Goal: Information Seeking & Learning: Learn about a topic

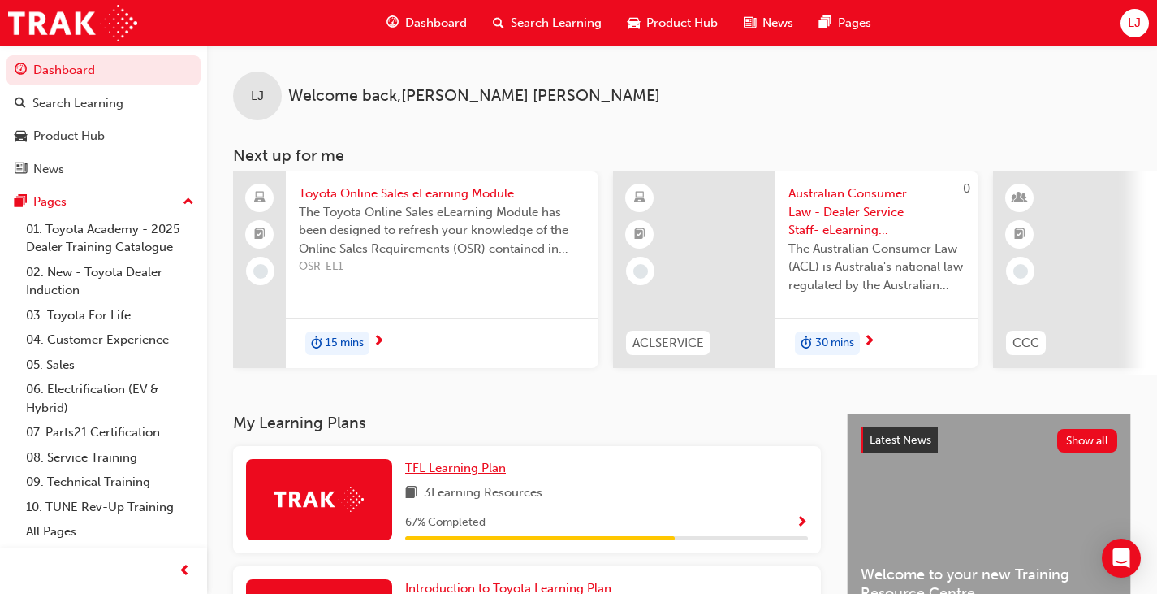
click at [475, 472] on span "TFL Learning Plan" at bounding box center [455, 467] width 101 height 15
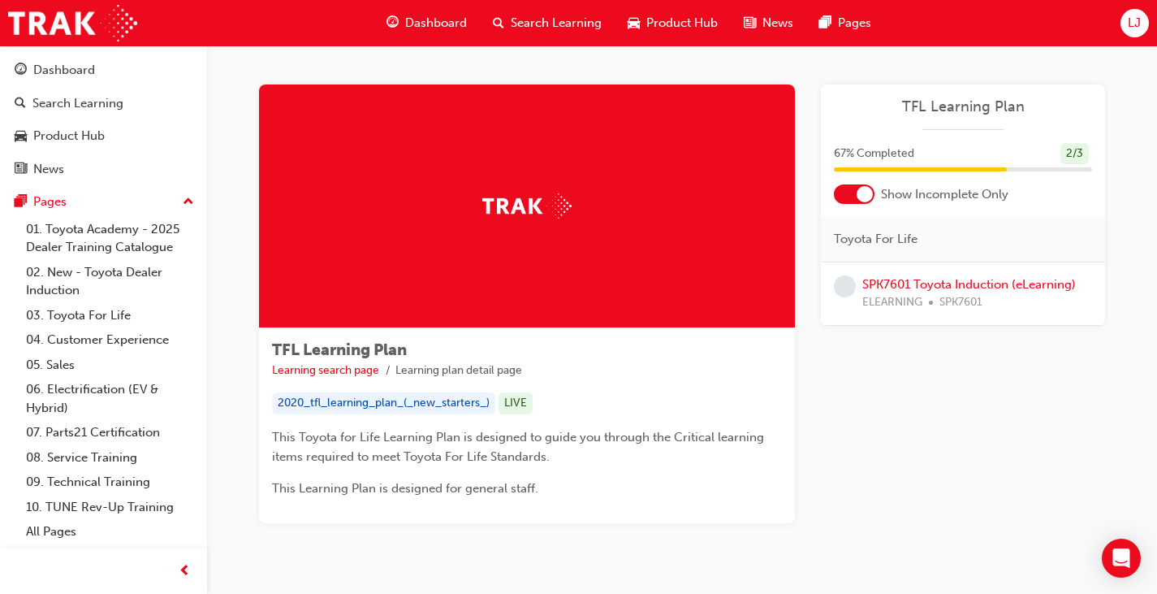
click at [434, 22] on span "Dashboard" at bounding box center [436, 23] width 62 height 19
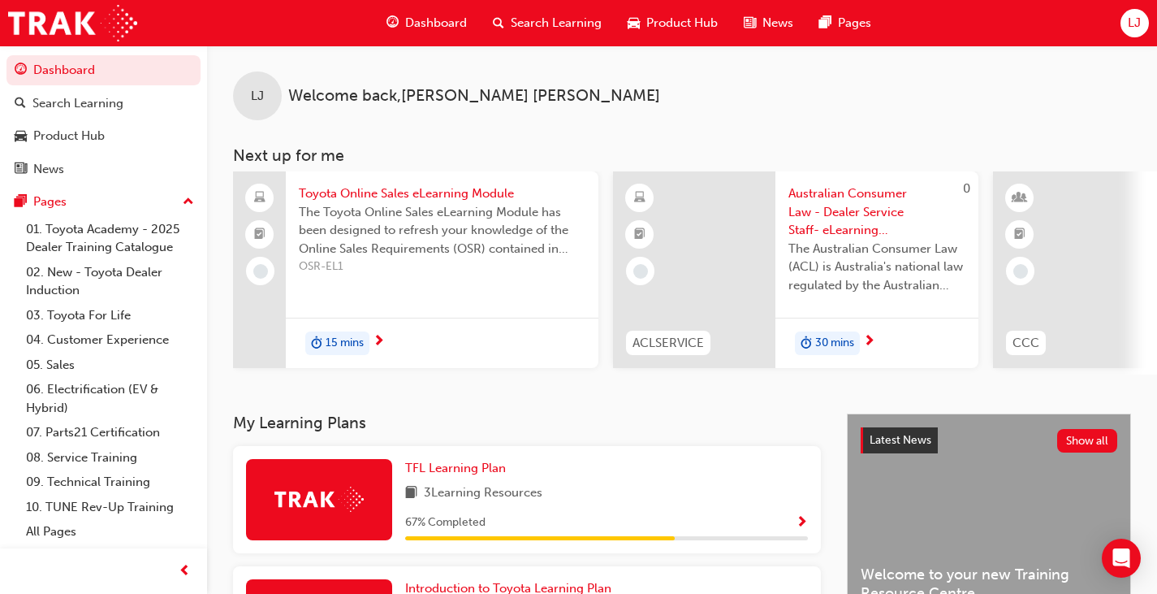
click at [542, 15] on span "Search Learning" at bounding box center [556, 23] width 91 height 19
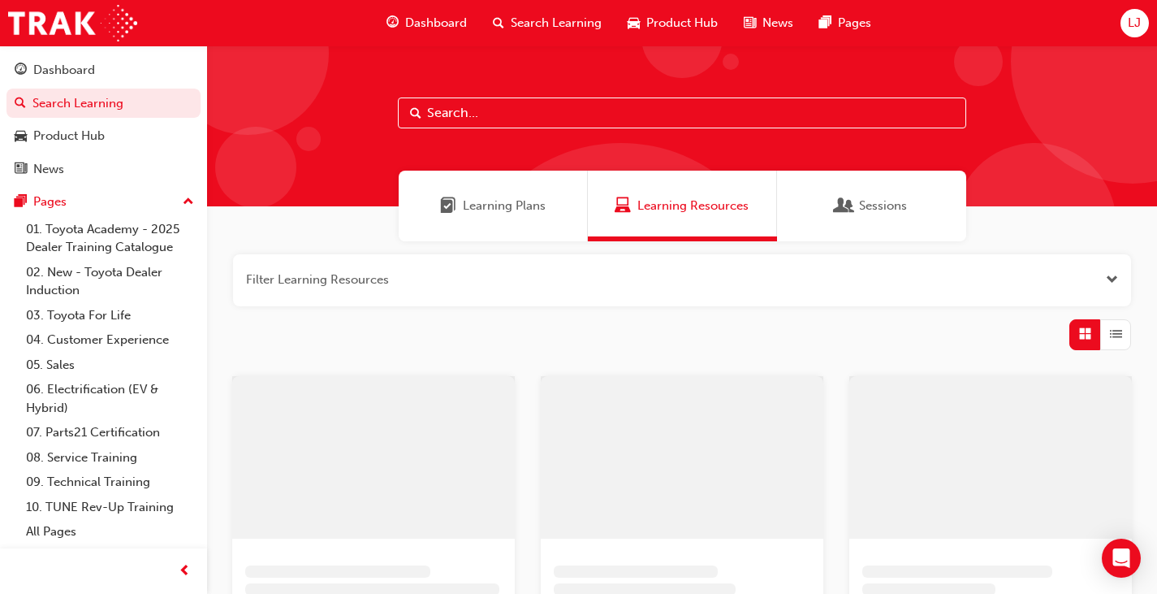
click at [531, 114] on input "text" at bounding box center [682, 112] width 568 height 31
click at [531, 114] on input "toyota for lif" at bounding box center [682, 112] width 568 height 31
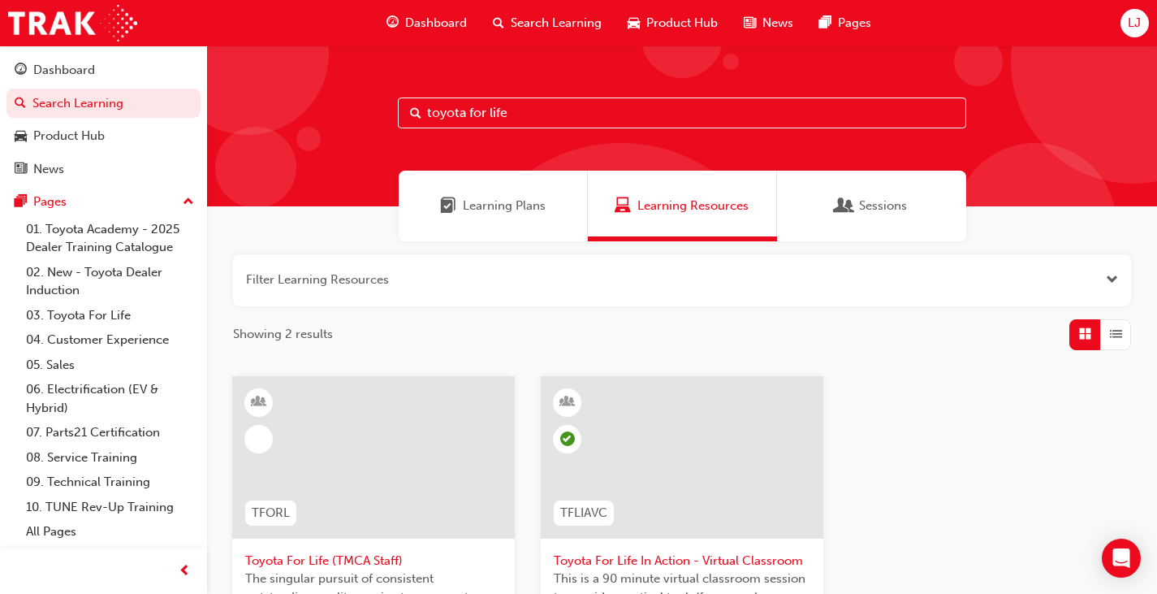
type input "toyota for life"
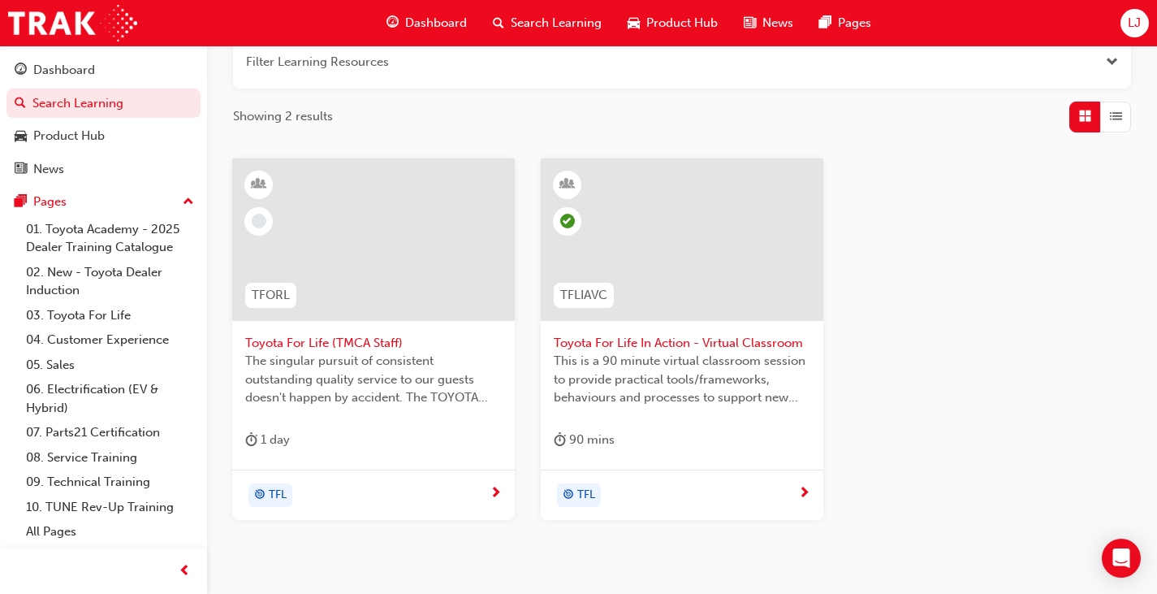
scroll to position [228, 0]
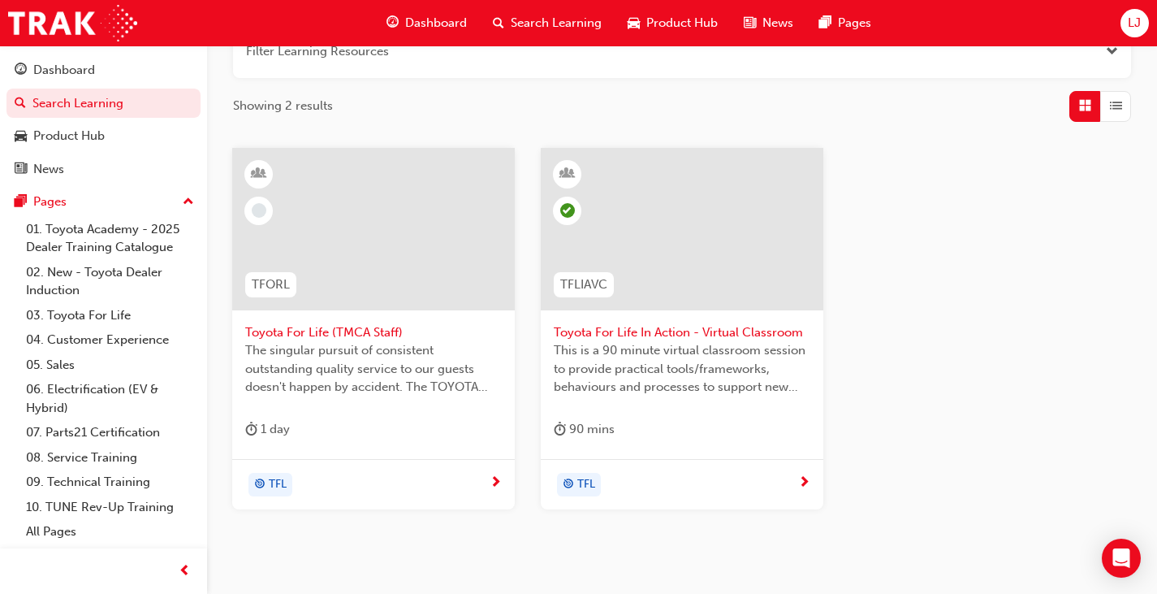
click at [353, 328] on span "Toyota For Life (TMCA Staff)" at bounding box center [373, 332] width 257 height 19
